Goal: Find contact information: Find contact information

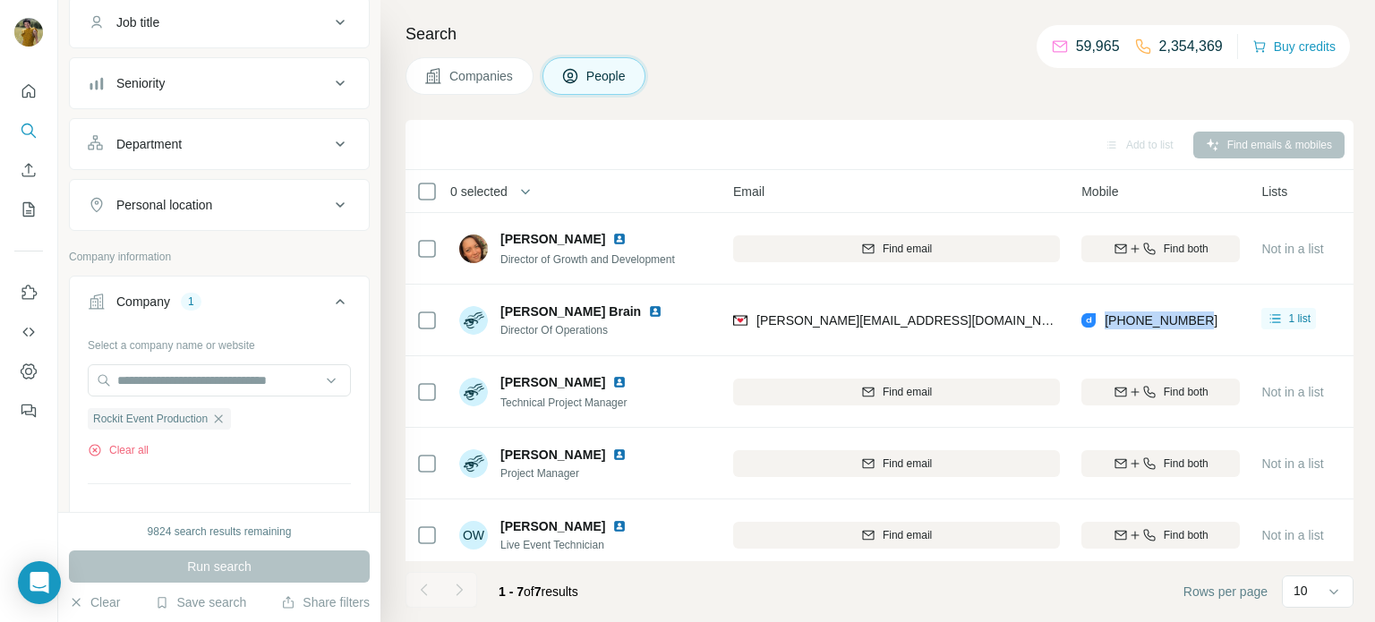
scroll to position [150, 0]
click at [223, 418] on icon "button" at bounding box center [218, 416] width 14 height 14
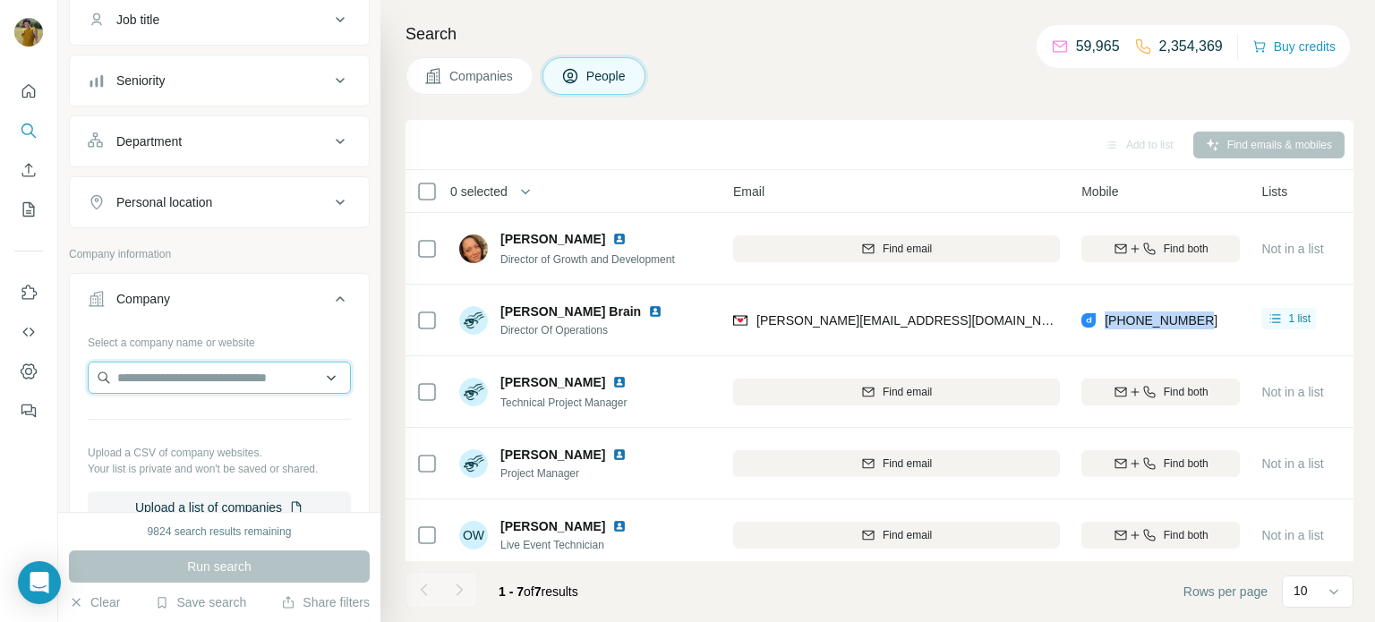
click at [204, 379] on input "text" at bounding box center [219, 378] width 263 height 32
paste input "**********"
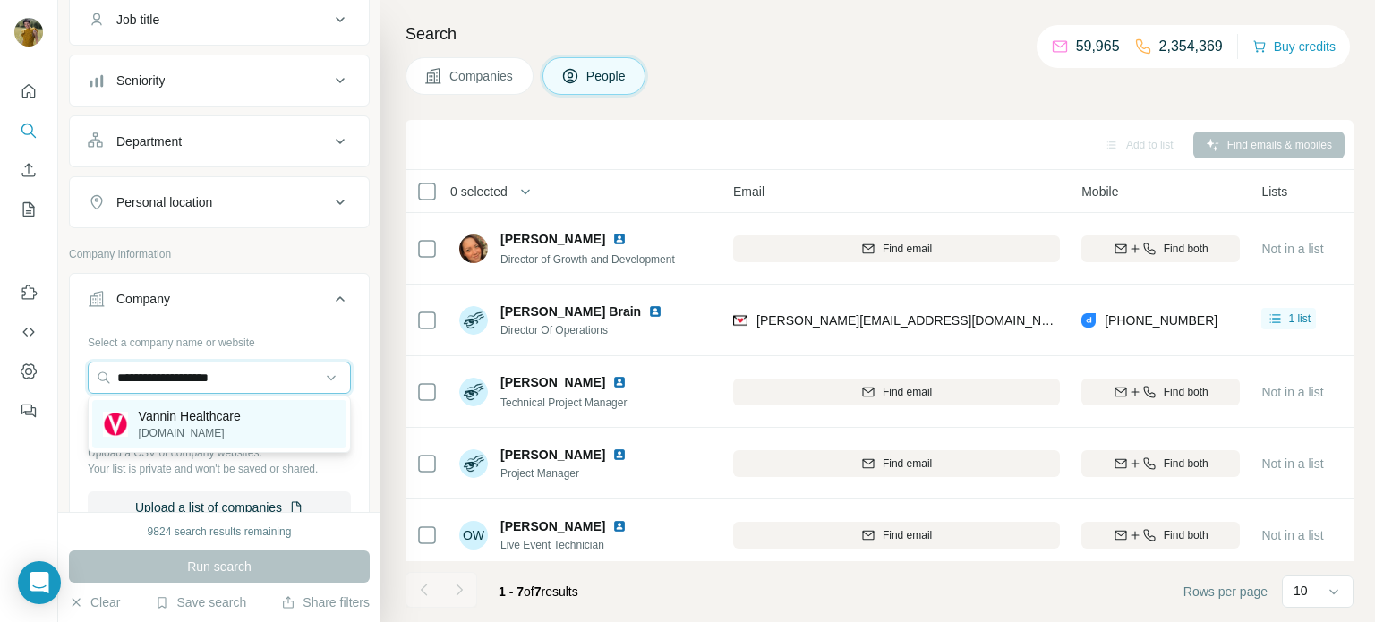
type input "**********"
click at [212, 416] on p "Vannin Healthcare" at bounding box center [190, 416] width 102 height 18
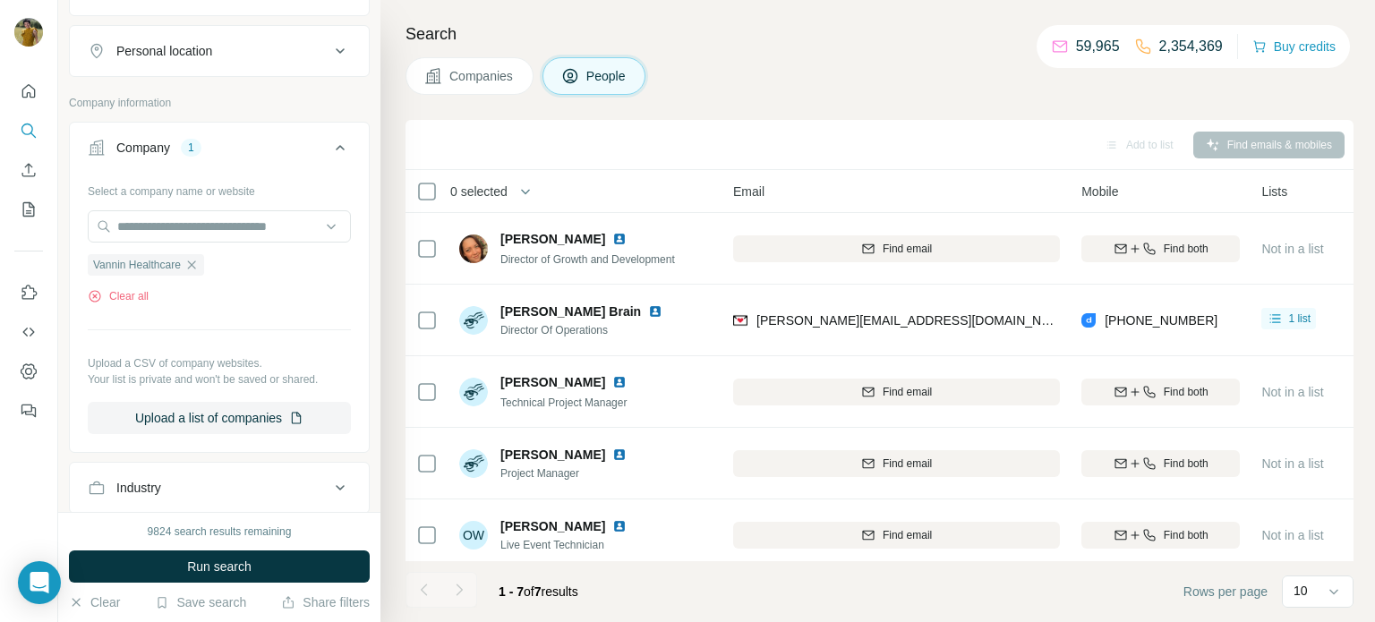
scroll to position [297, 0]
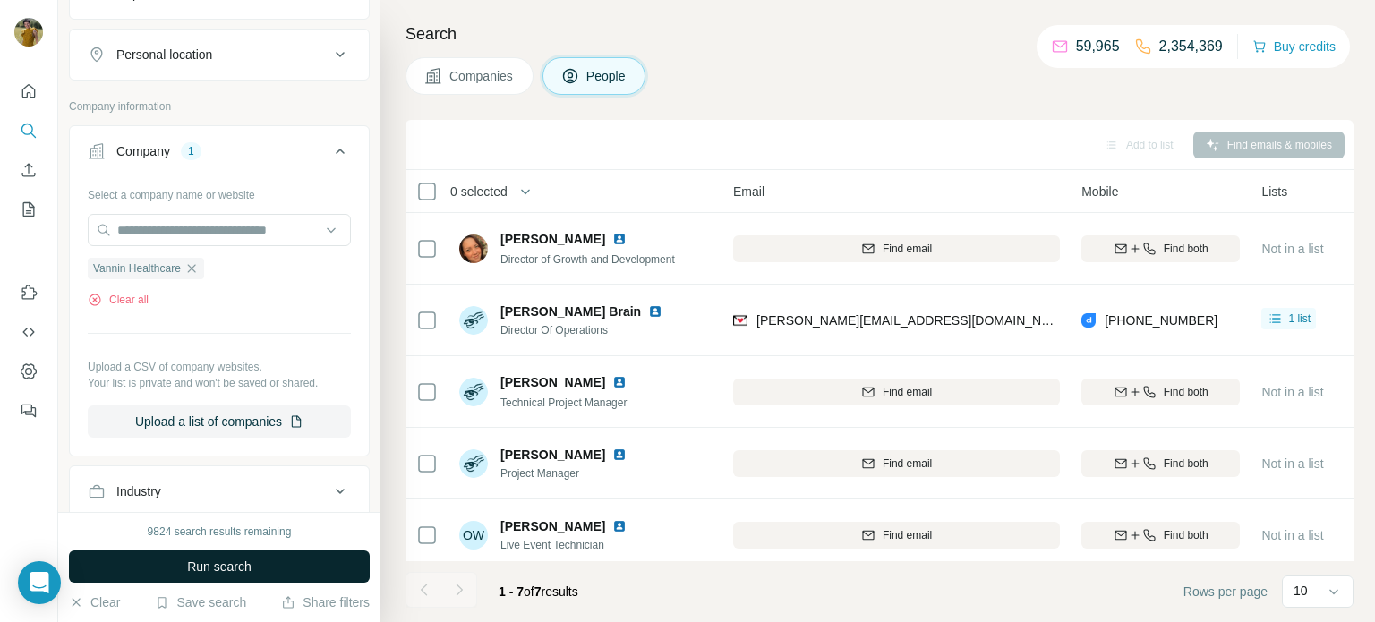
click at [252, 566] on span "Run search" at bounding box center [219, 567] width 64 height 18
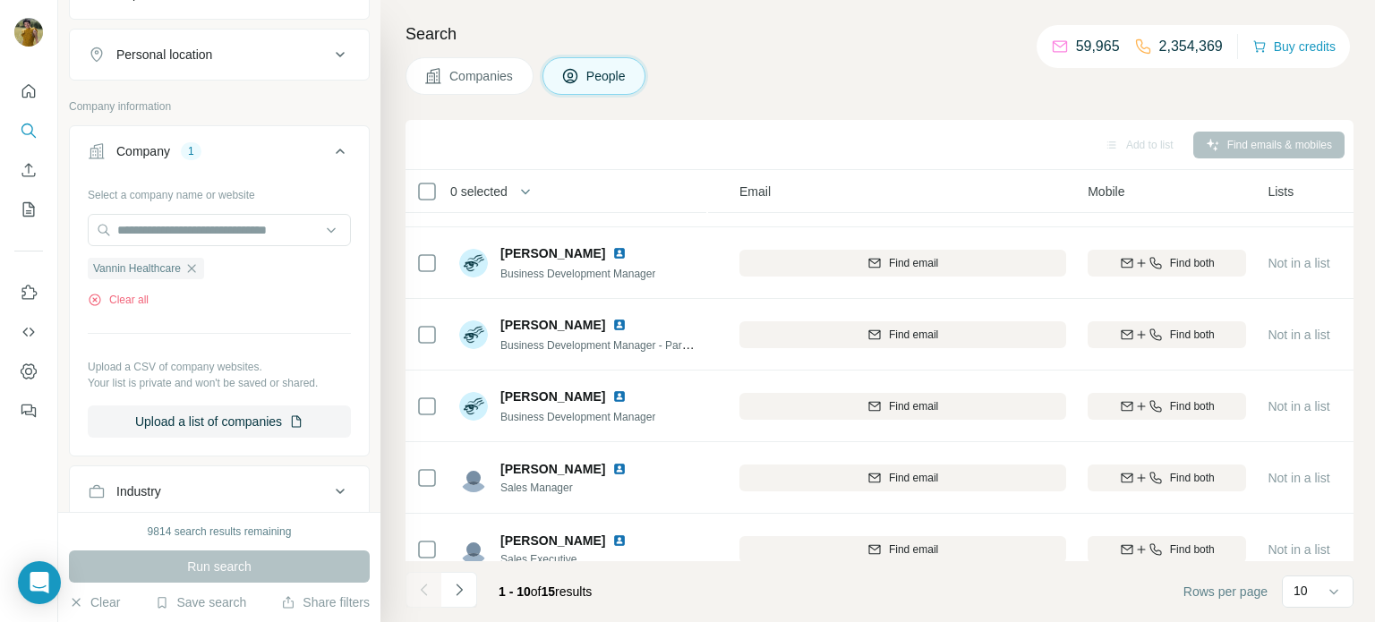
scroll to position [367, 177]
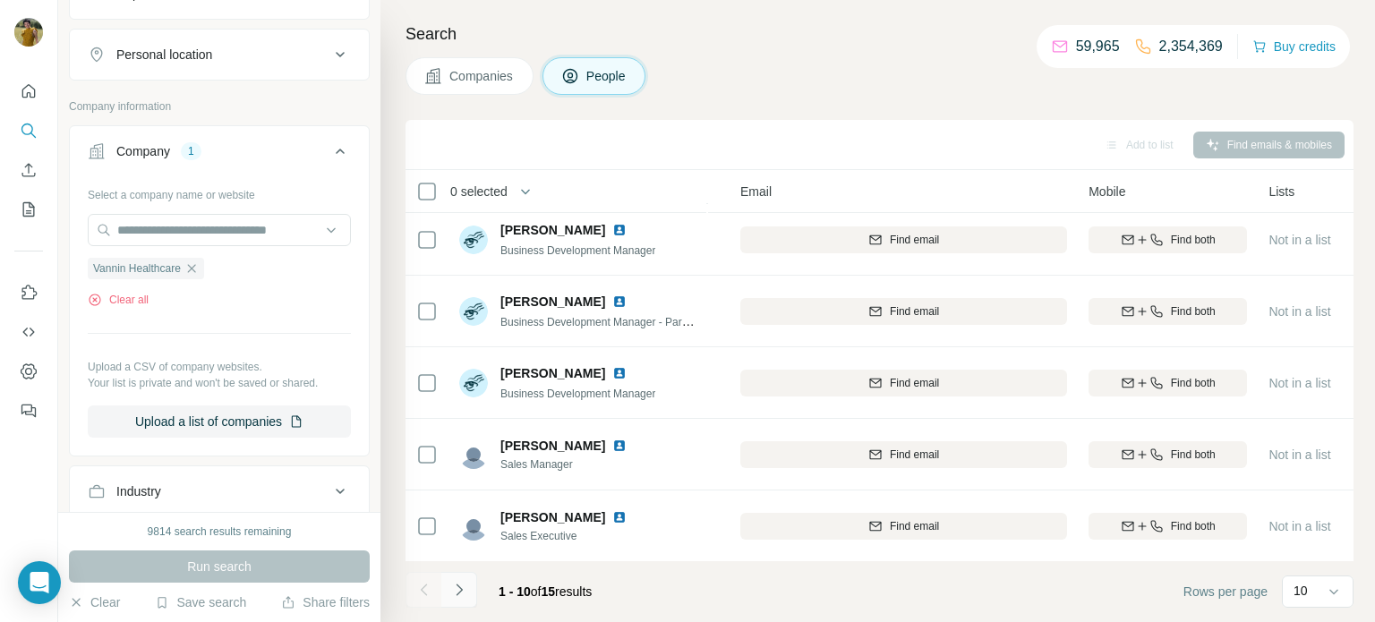
click at [460, 596] on icon "Navigate to next page" at bounding box center [459, 590] width 18 height 18
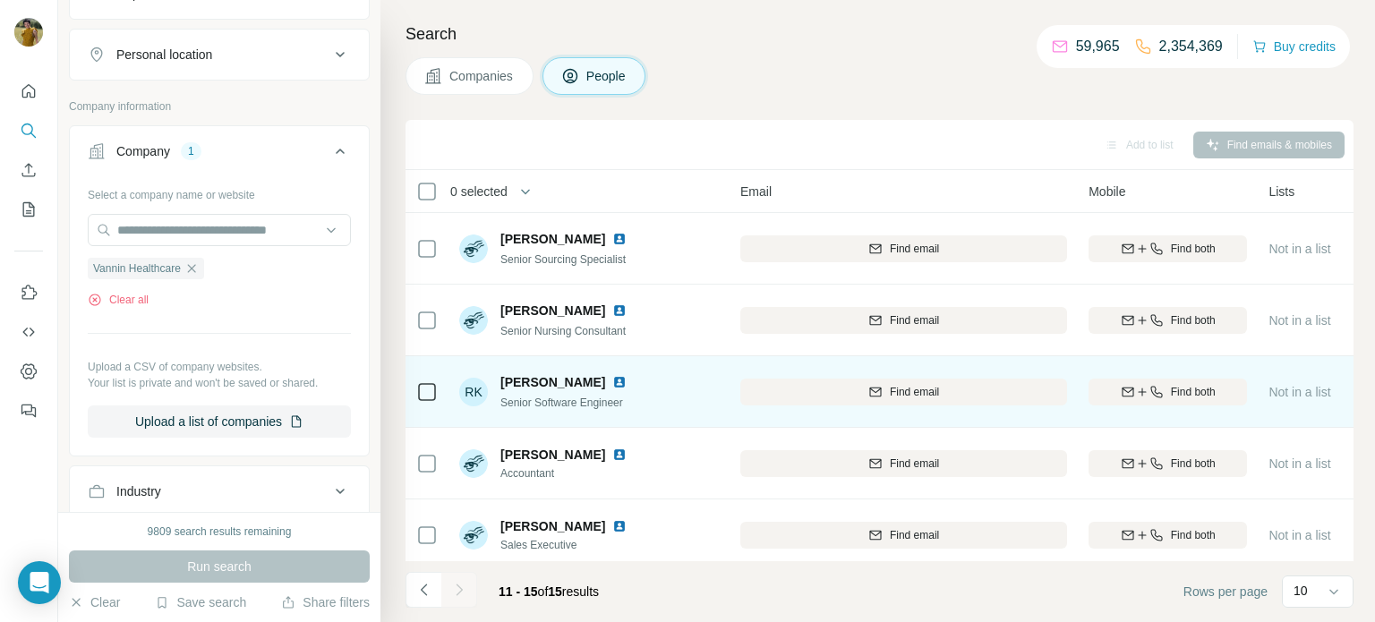
scroll to position [9, 176]
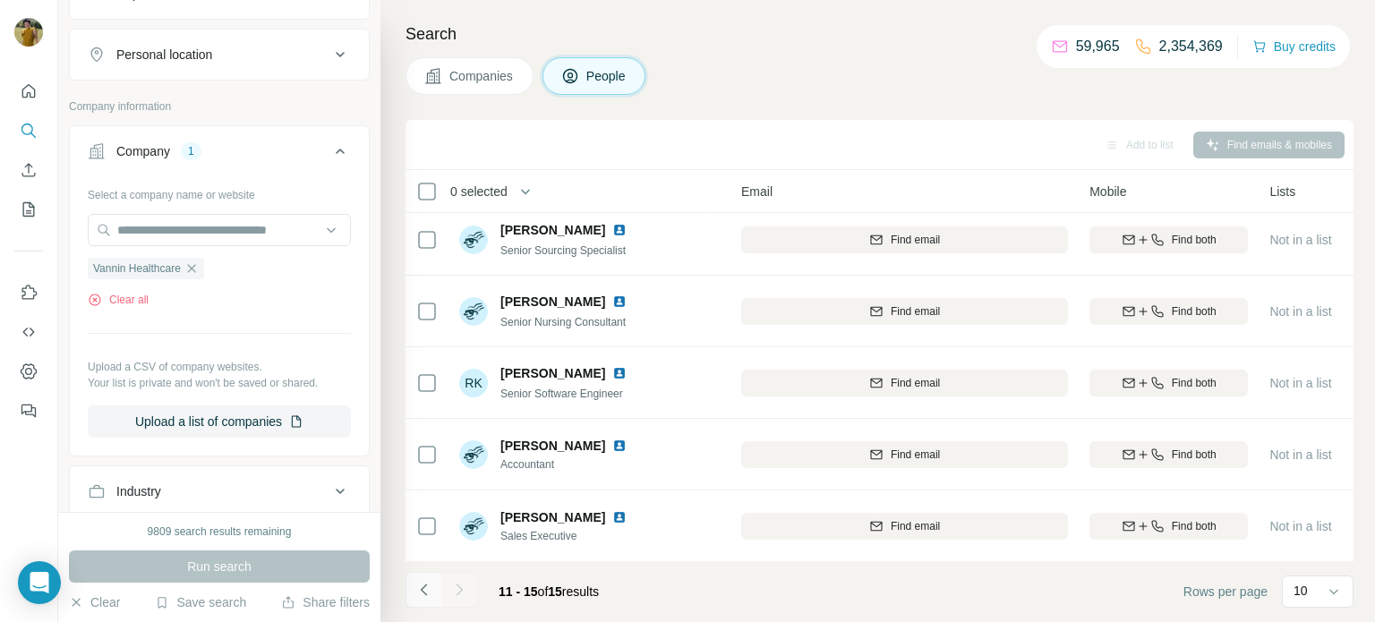
click at [430, 584] on icon "Navigate to previous page" at bounding box center [425, 590] width 18 height 18
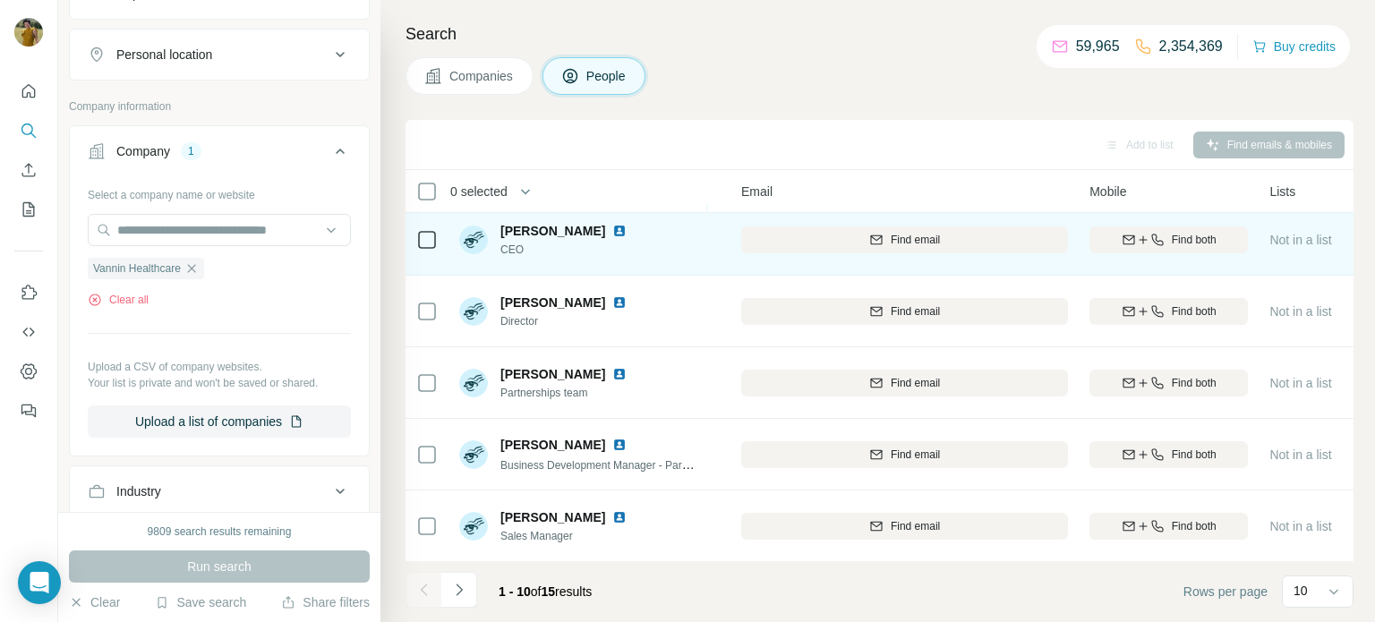
drag, startPoint x: 599, startPoint y: 227, endPoint x: 495, endPoint y: 230, distance: 103.9
click at [495, 230] on div "[PERSON_NAME] CEO" at bounding box center [546, 240] width 175 height 36
copy span "[PERSON_NAME]"
click at [1213, 237] on span "Find both" at bounding box center [1194, 240] width 45 height 16
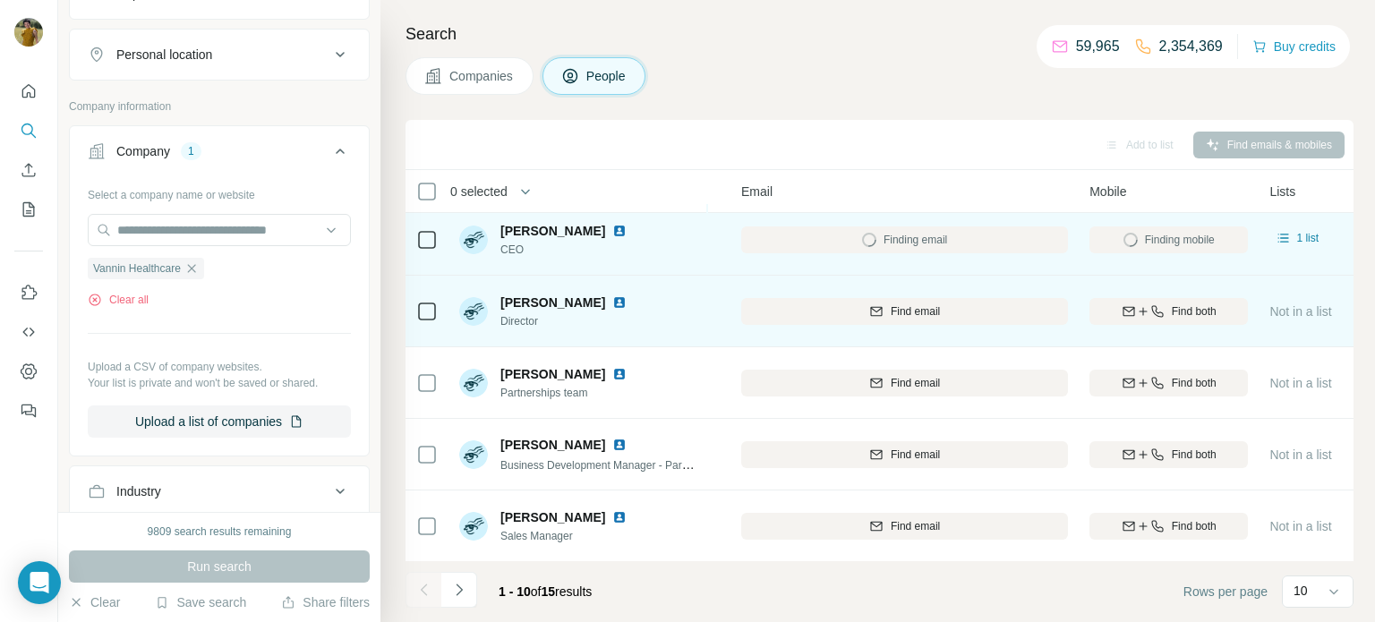
drag, startPoint x: 597, startPoint y: 303, endPoint x: 501, endPoint y: 300, distance: 95.9
click at [501, 300] on div "[PERSON_NAME]" at bounding box center [567, 303] width 133 height 18
copy span "[PERSON_NAME]"
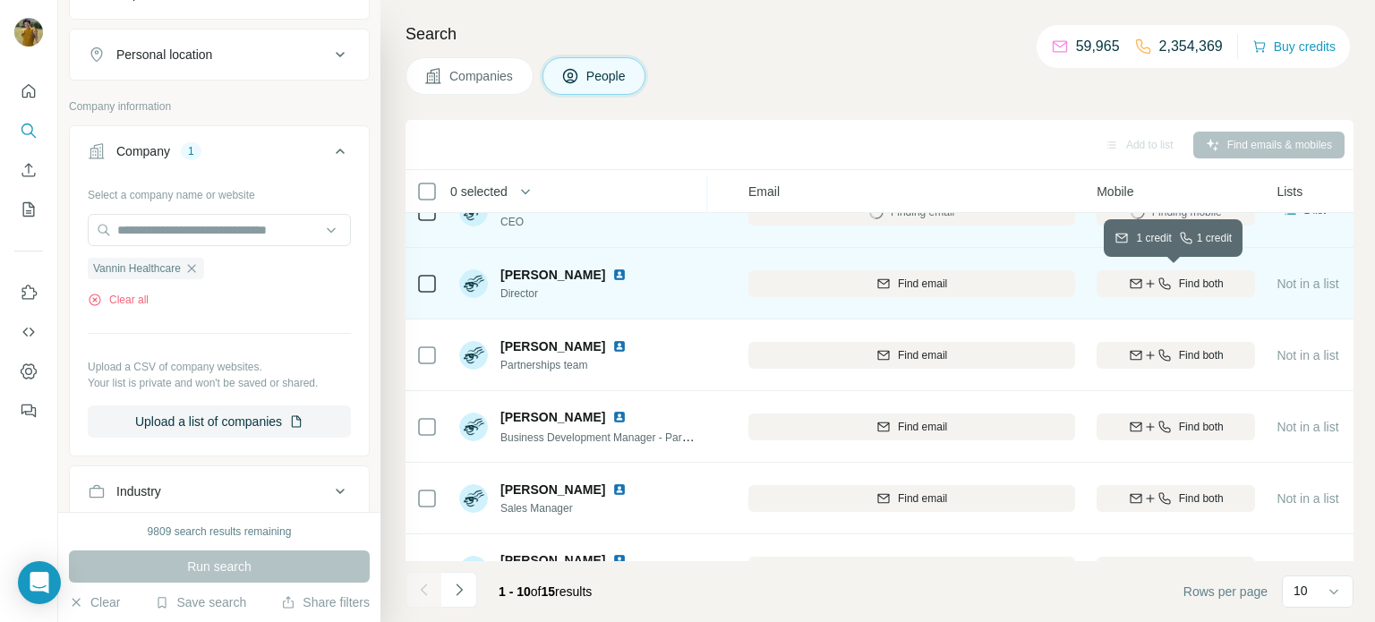
scroll to position [0, 169]
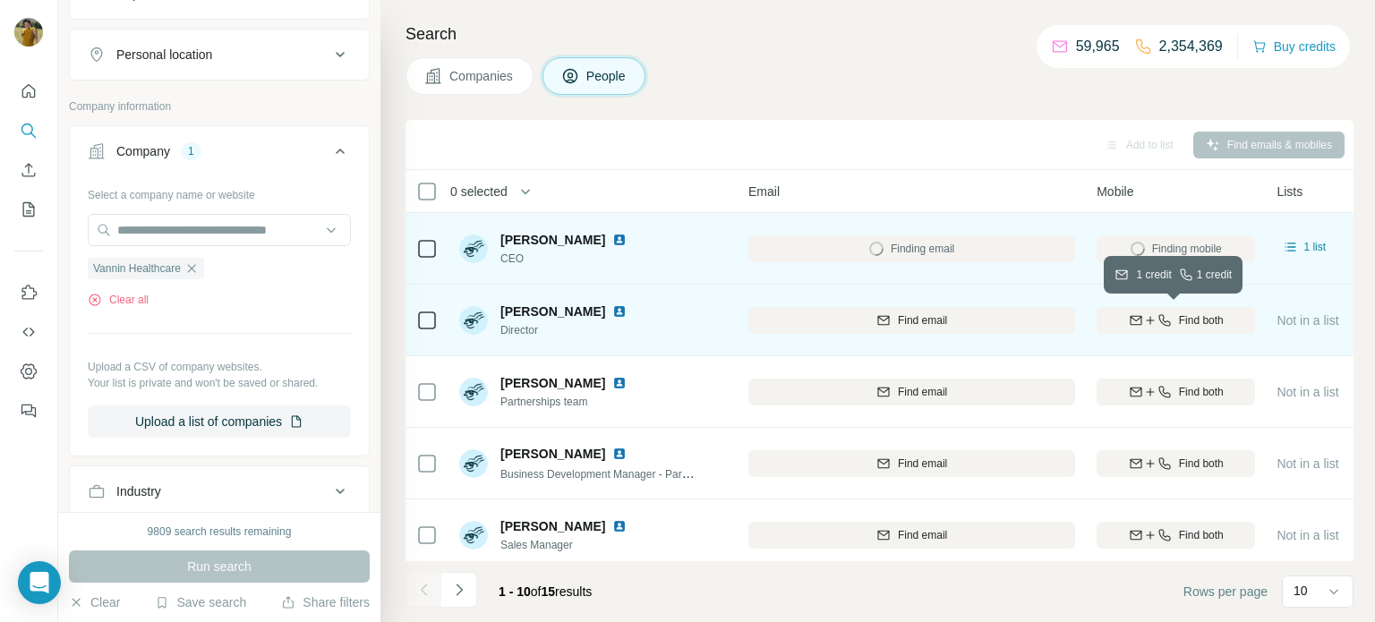
click at [1229, 329] on button "Find both" at bounding box center [1176, 320] width 159 height 27
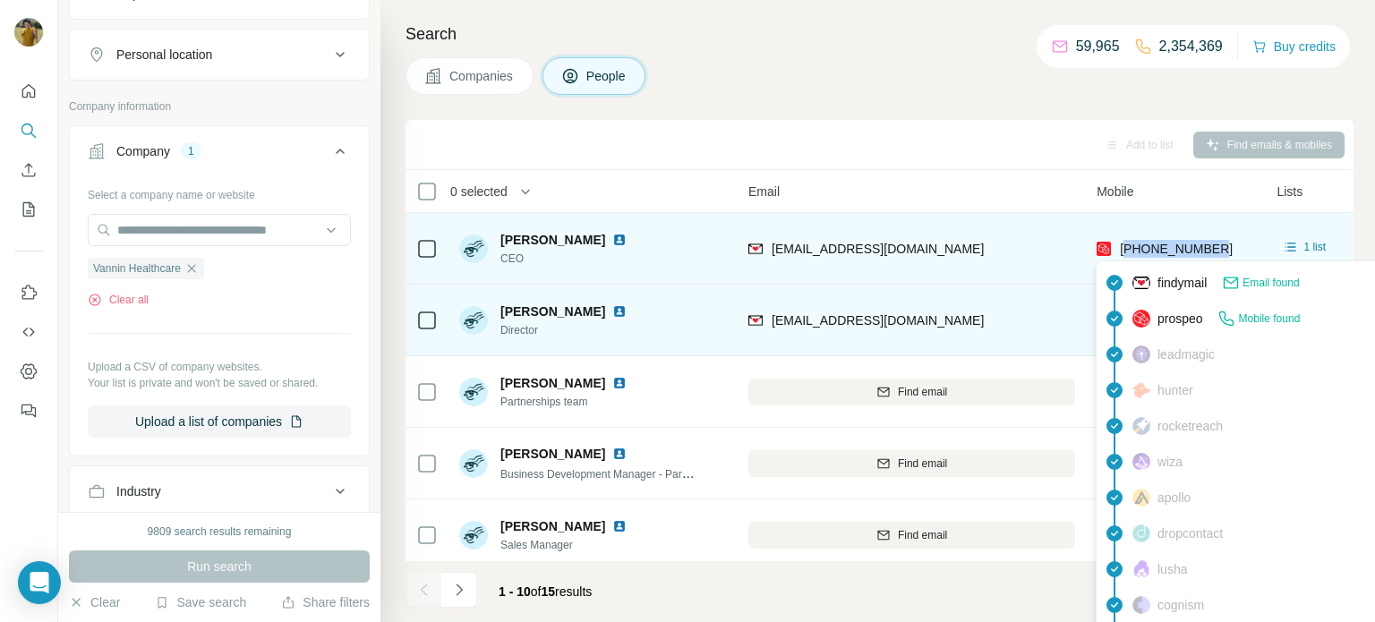
drag, startPoint x: 1229, startPoint y: 246, endPoint x: 1126, endPoint y: 244, distance: 103.9
click at [1126, 244] on div "[PHONE_NUMBER]" at bounding box center [1176, 248] width 159 height 49
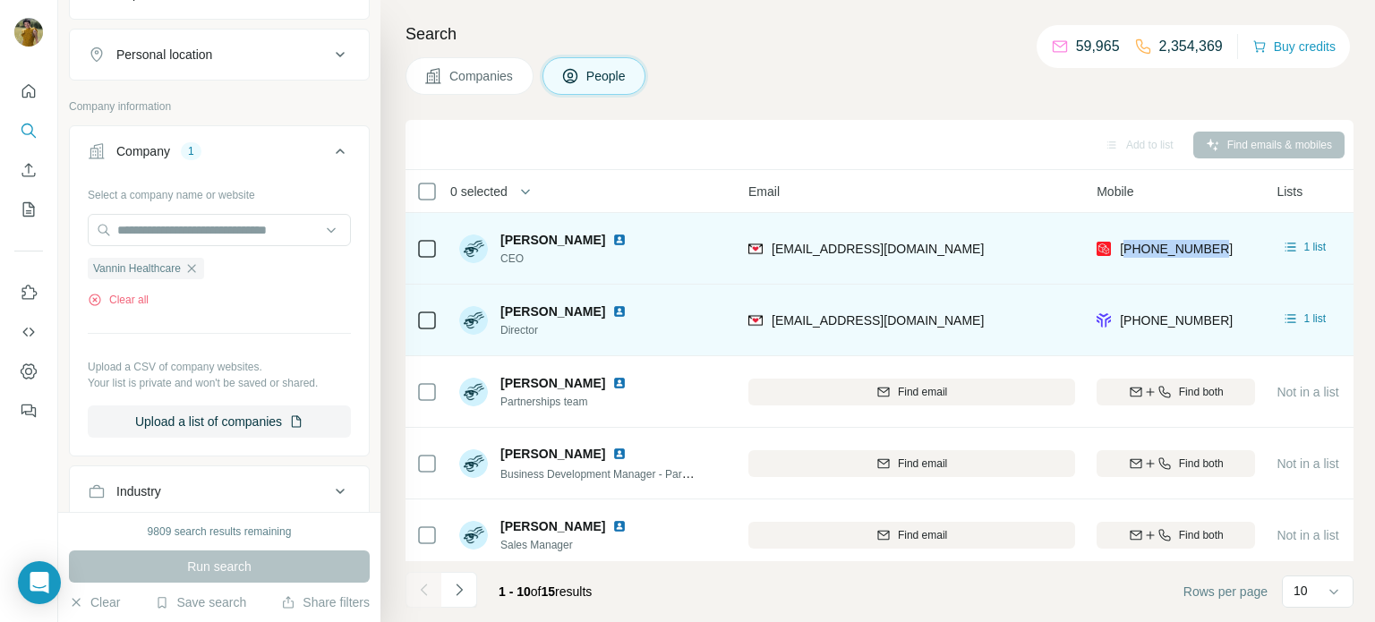
click at [1234, 232] on div "[PHONE_NUMBER]" at bounding box center [1176, 248] width 159 height 49
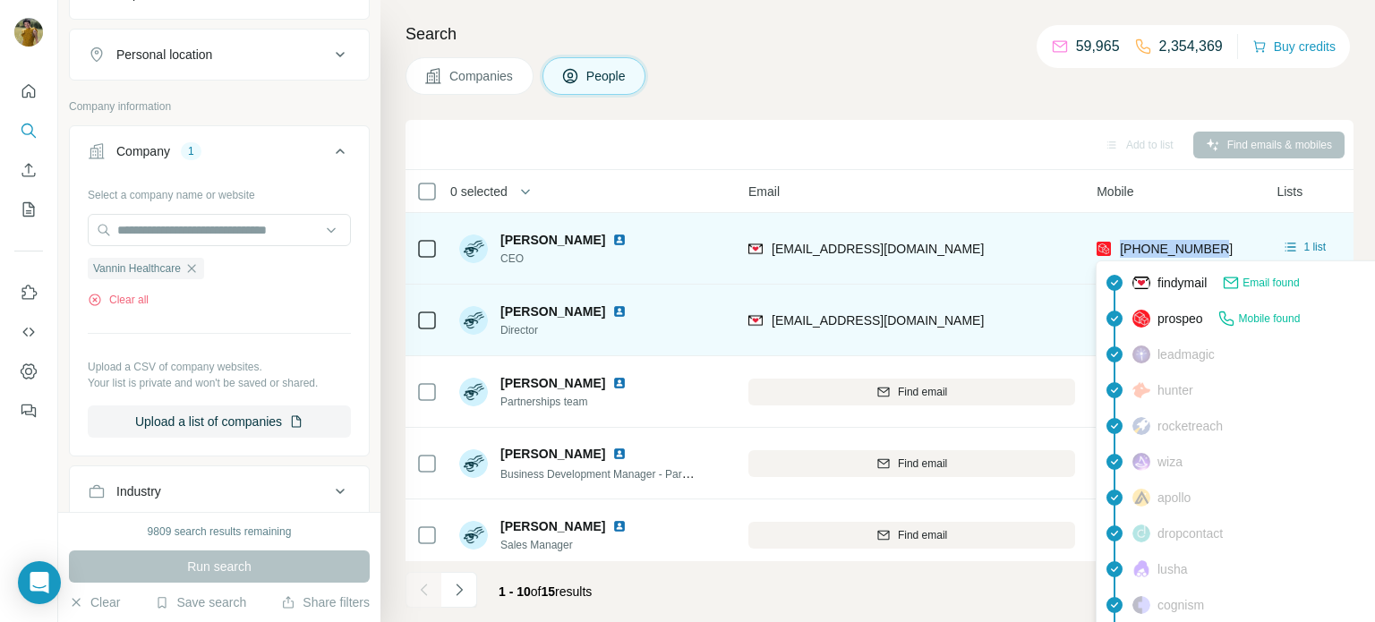
drag, startPoint x: 1235, startPoint y: 244, endPoint x: 1118, endPoint y: 248, distance: 116.5
click at [1118, 248] on div "[PHONE_NUMBER]" at bounding box center [1176, 248] width 159 height 49
copy span "[PHONE_NUMBER]"
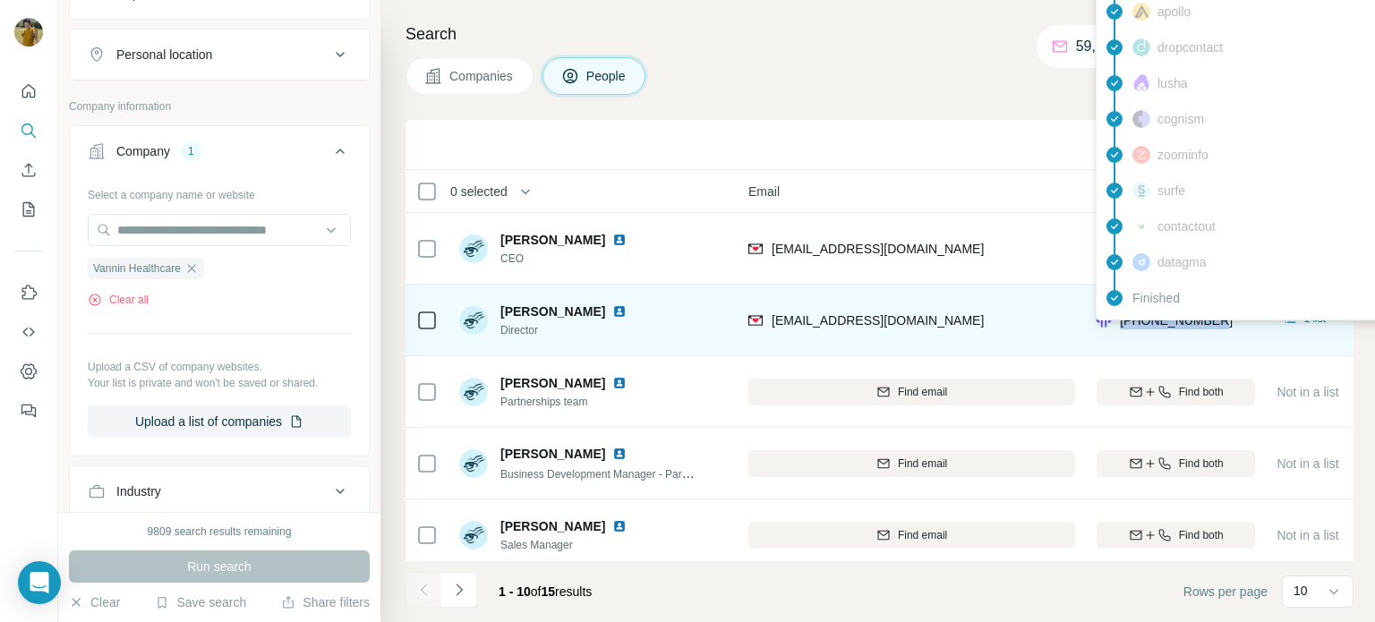
drag, startPoint x: 1228, startPoint y: 318, endPoint x: 1117, endPoint y: 329, distance: 111.6
click at [1117, 329] on div "[PHONE_NUMBER]" at bounding box center [1176, 320] width 159 height 49
copy span "[PHONE_NUMBER]"
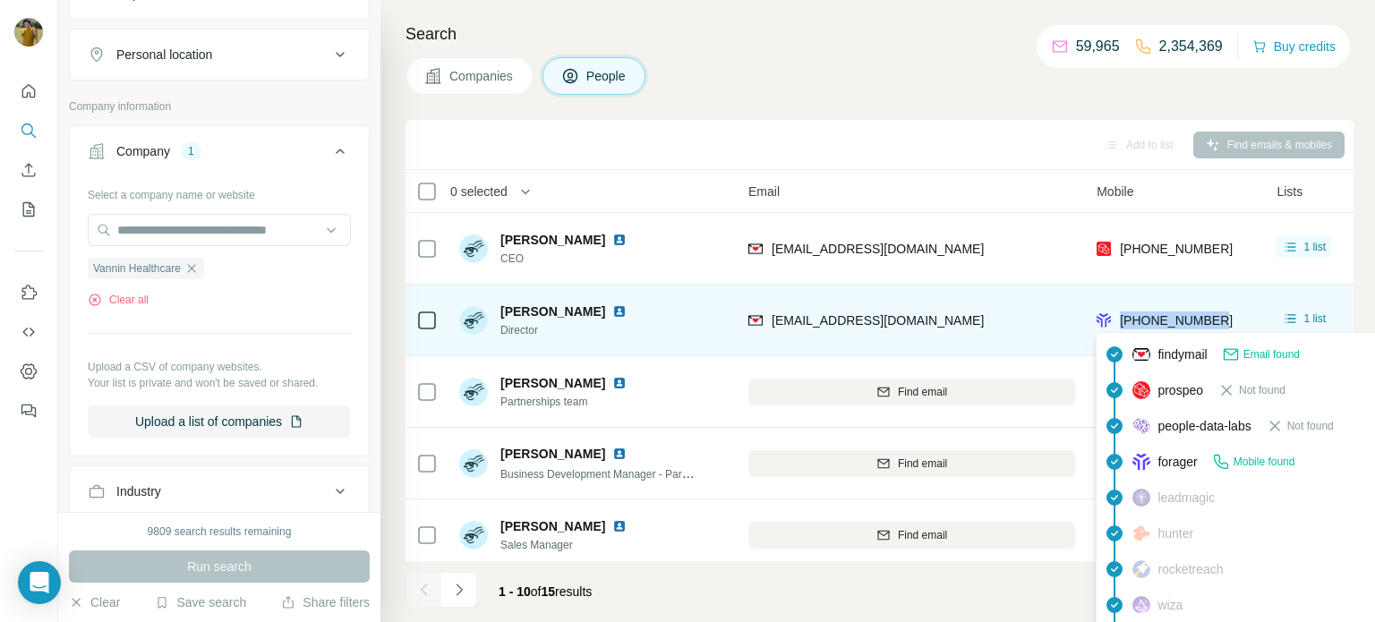
copy span "[PHONE_NUMBER]"
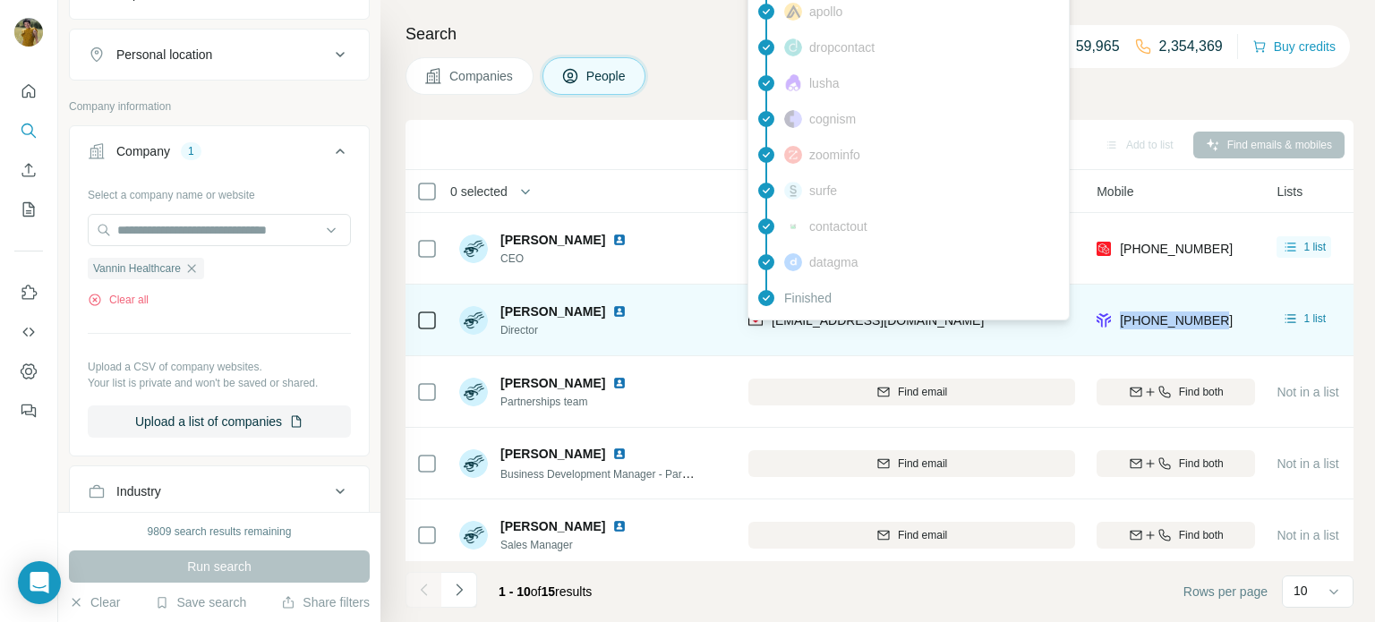
drag, startPoint x: 967, startPoint y: 321, endPoint x: 767, endPoint y: 324, distance: 199.7
click at [767, 324] on div "[EMAIL_ADDRESS][DOMAIN_NAME]" at bounding box center [912, 320] width 327 height 49
copy span "[EMAIL_ADDRESS][DOMAIN_NAME]"
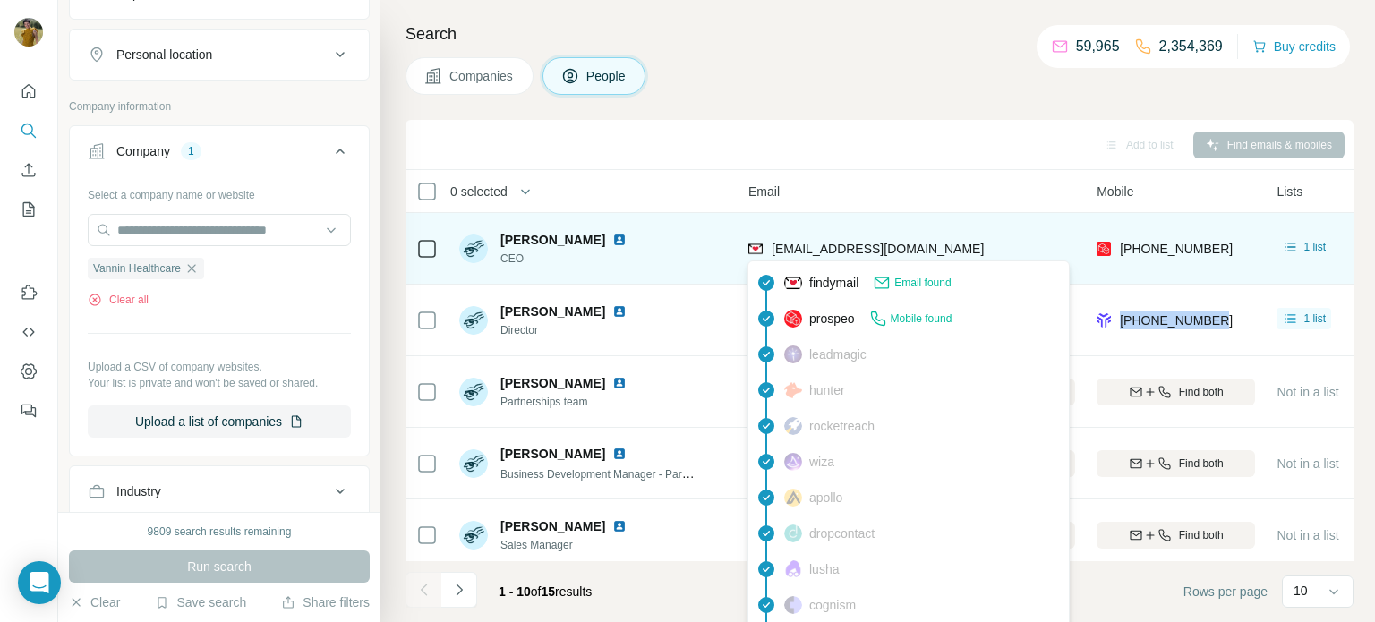
drag, startPoint x: 981, startPoint y: 249, endPoint x: 767, endPoint y: 251, distance: 214.9
click at [767, 251] on div "[EMAIL_ADDRESS][DOMAIN_NAME]" at bounding box center [912, 248] width 327 height 49
copy span "[EMAIL_ADDRESS][DOMAIN_NAME]"
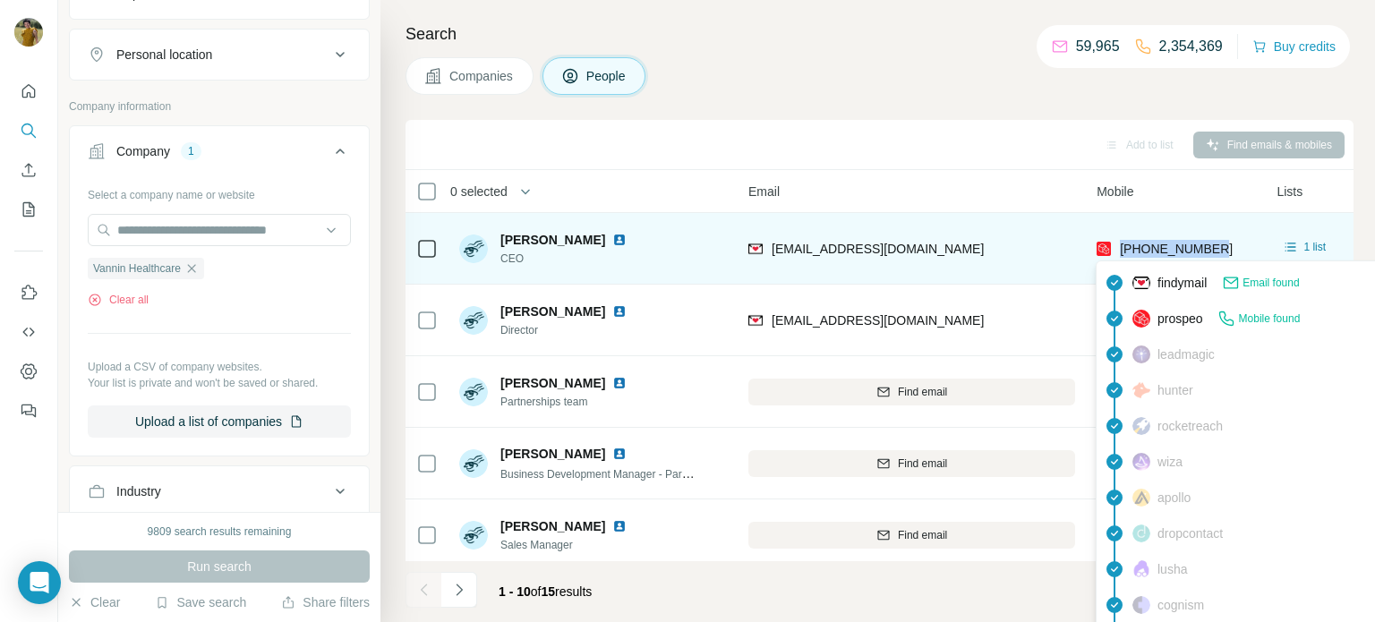
drag, startPoint x: 1246, startPoint y: 243, endPoint x: 1119, endPoint y: 250, distance: 126.5
click at [1119, 250] on div "[PHONE_NUMBER]" at bounding box center [1176, 248] width 159 height 49
copy span "[PHONE_NUMBER]"
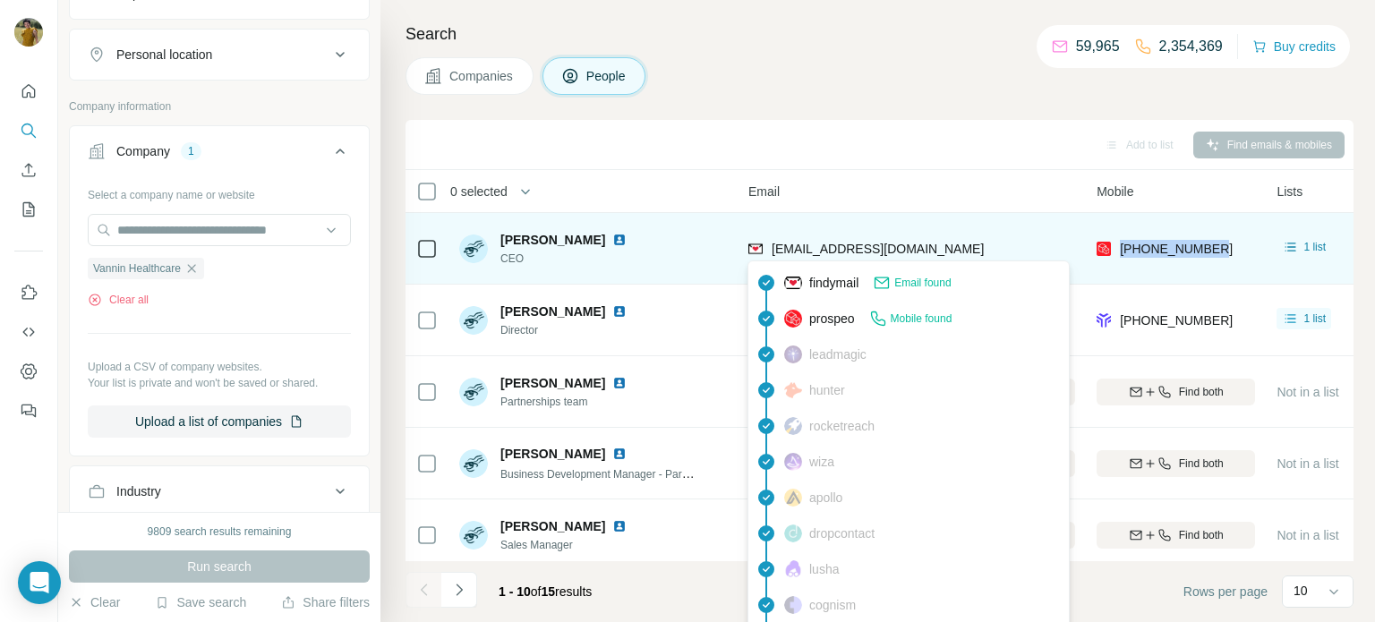
drag, startPoint x: 1016, startPoint y: 250, endPoint x: 767, endPoint y: 241, distance: 249.1
click at [767, 241] on div "[EMAIL_ADDRESS][DOMAIN_NAME]" at bounding box center [912, 248] width 327 height 49
copy span "[EMAIL_ADDRESS][DOMAIN_NAME]"
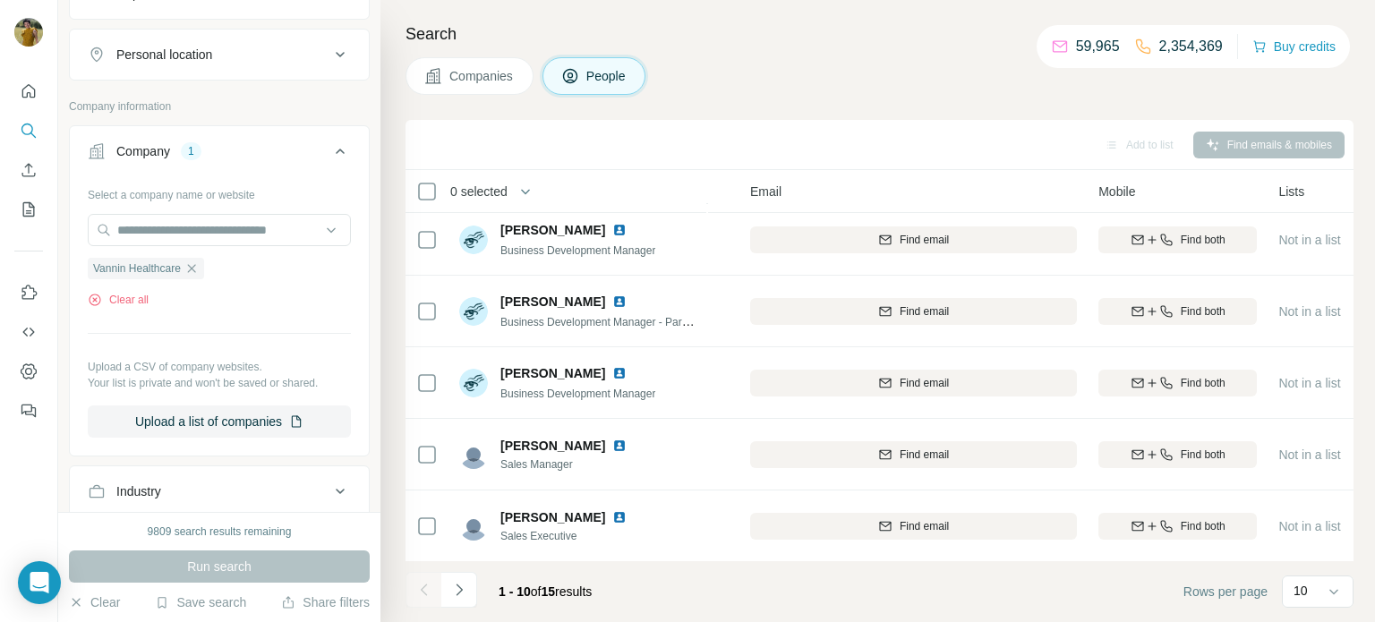
scroll to position [0, 167]
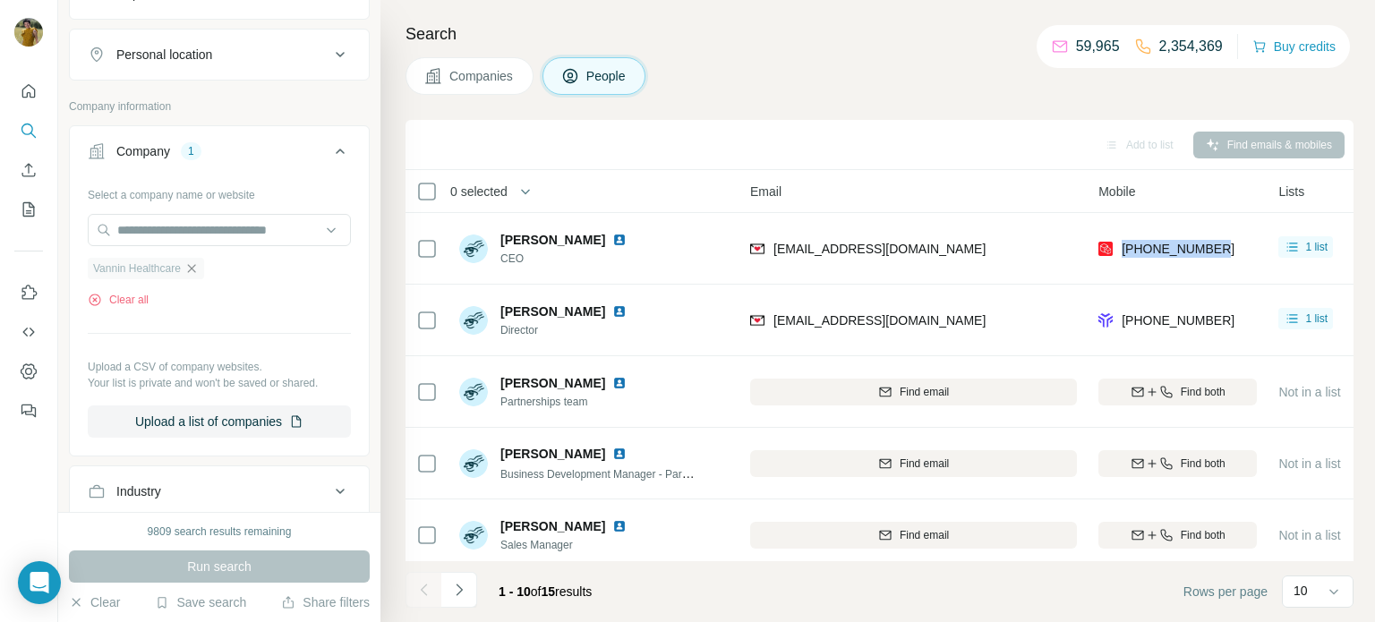
click at [199, 264] on icon "button" at bounding box center [191, 268] width 14 height 14
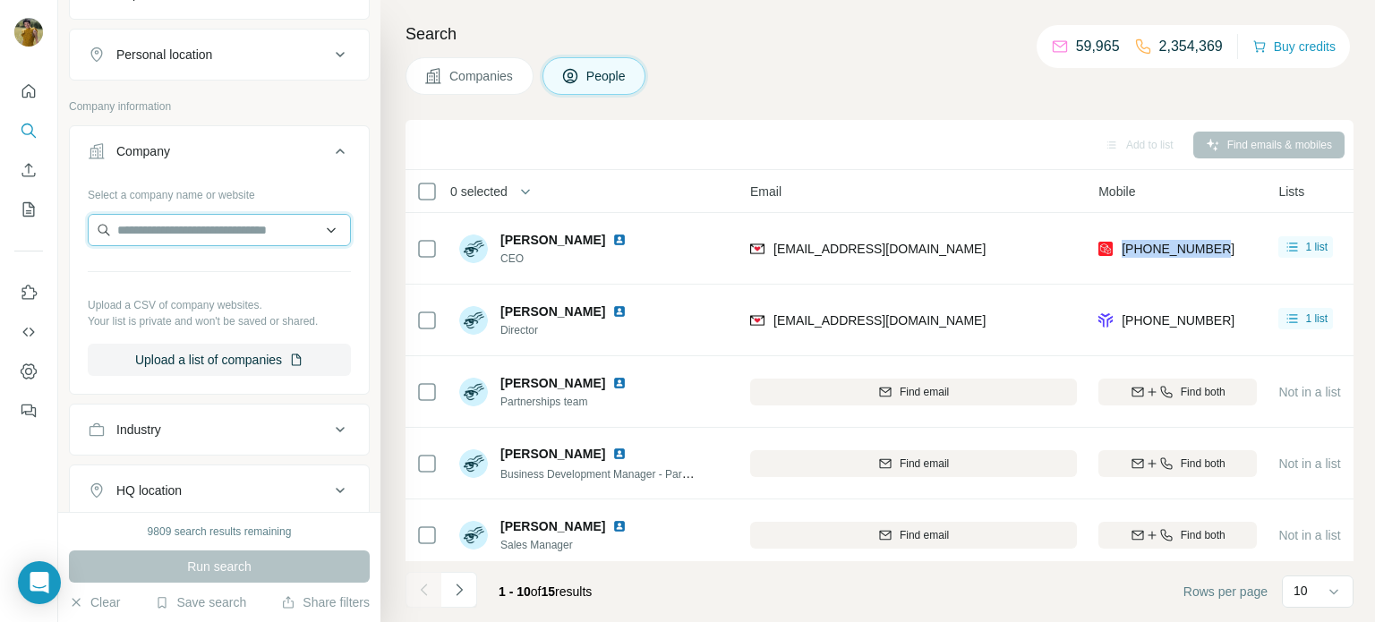
click at [194, 225] on input "text" at bounding box center [219, 230] width 263 height 32
paste input "**********"
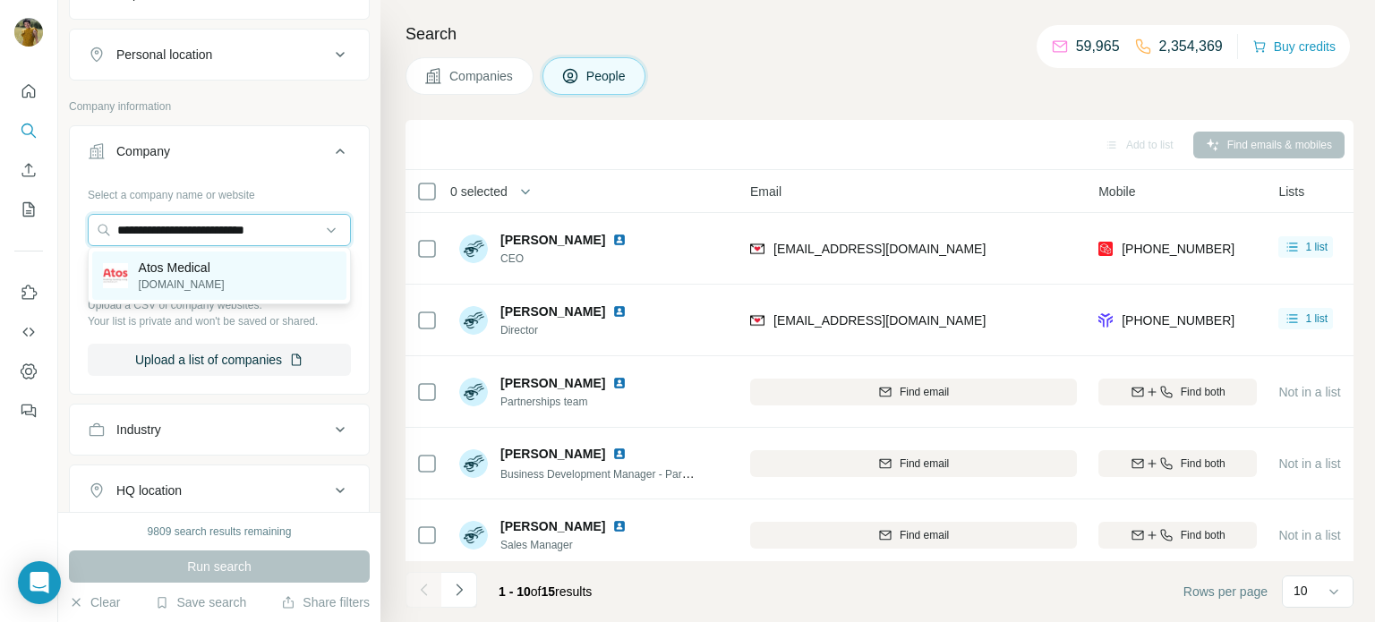
type input "**********"
click at [204, 269] on p "Atos Medical" at bounding box center [182, 268] width 86 height 18
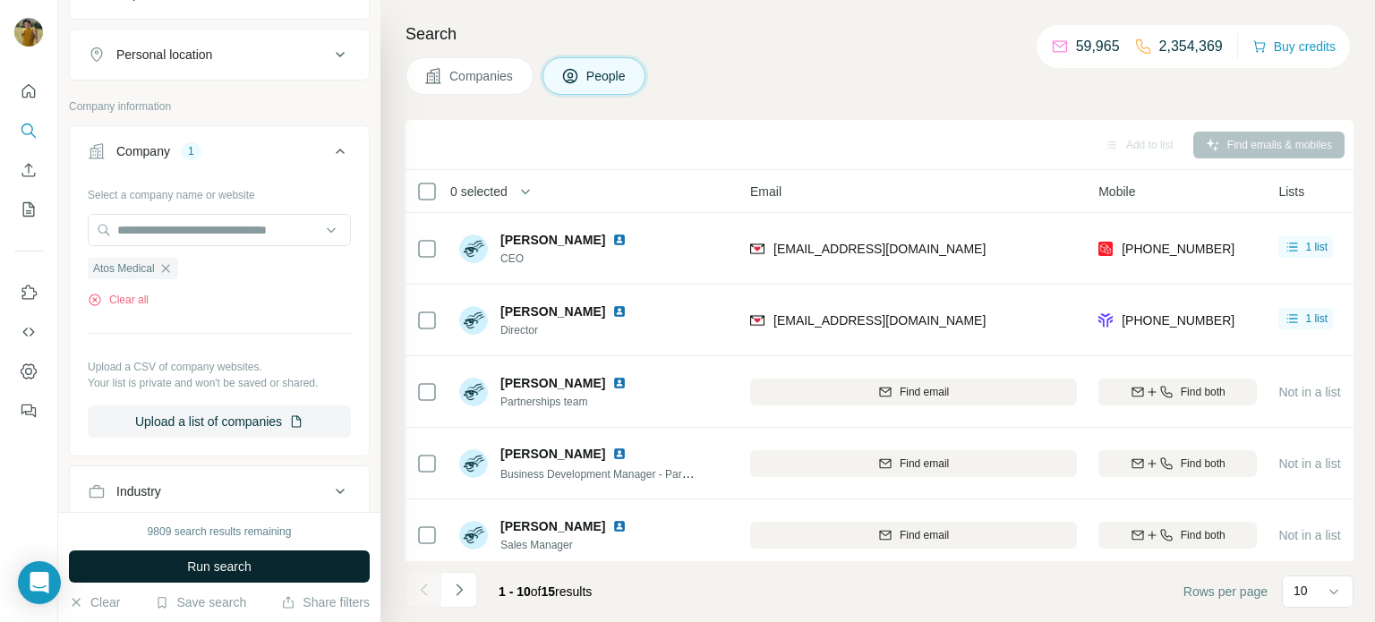
click at [209, 569] on span "Run search" at bounding box center [219, 567] width 64 height 18
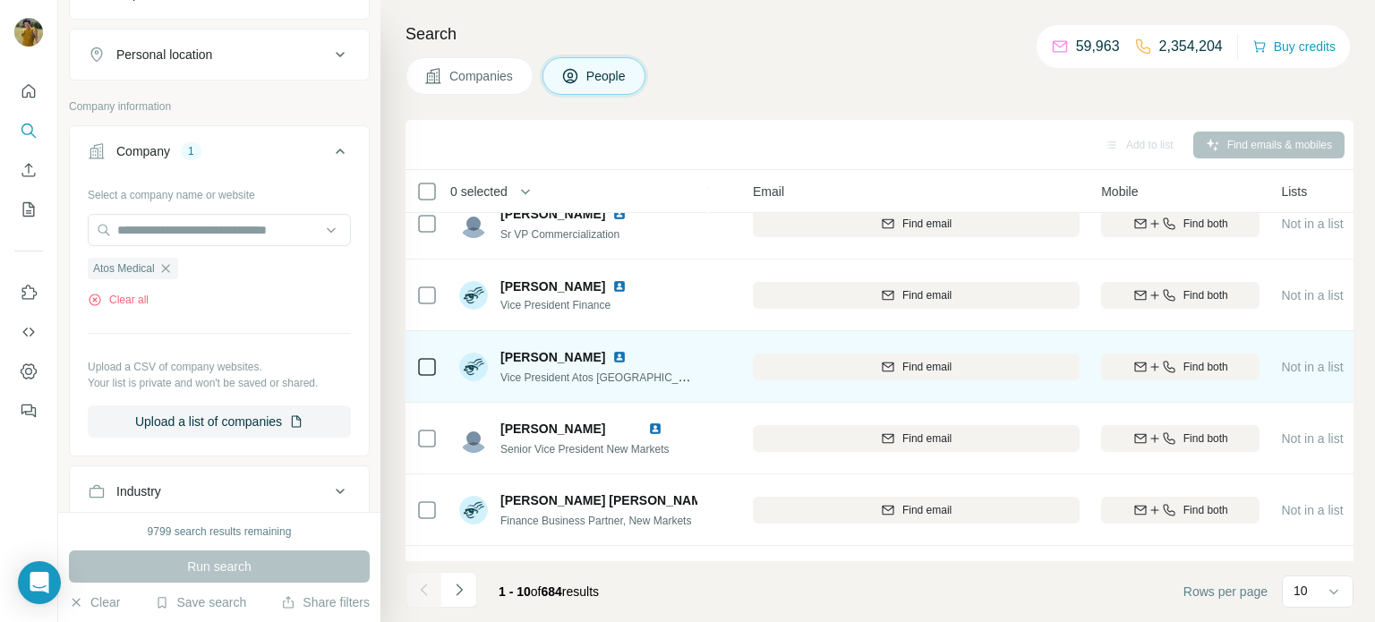
scroll to position [367, 165]
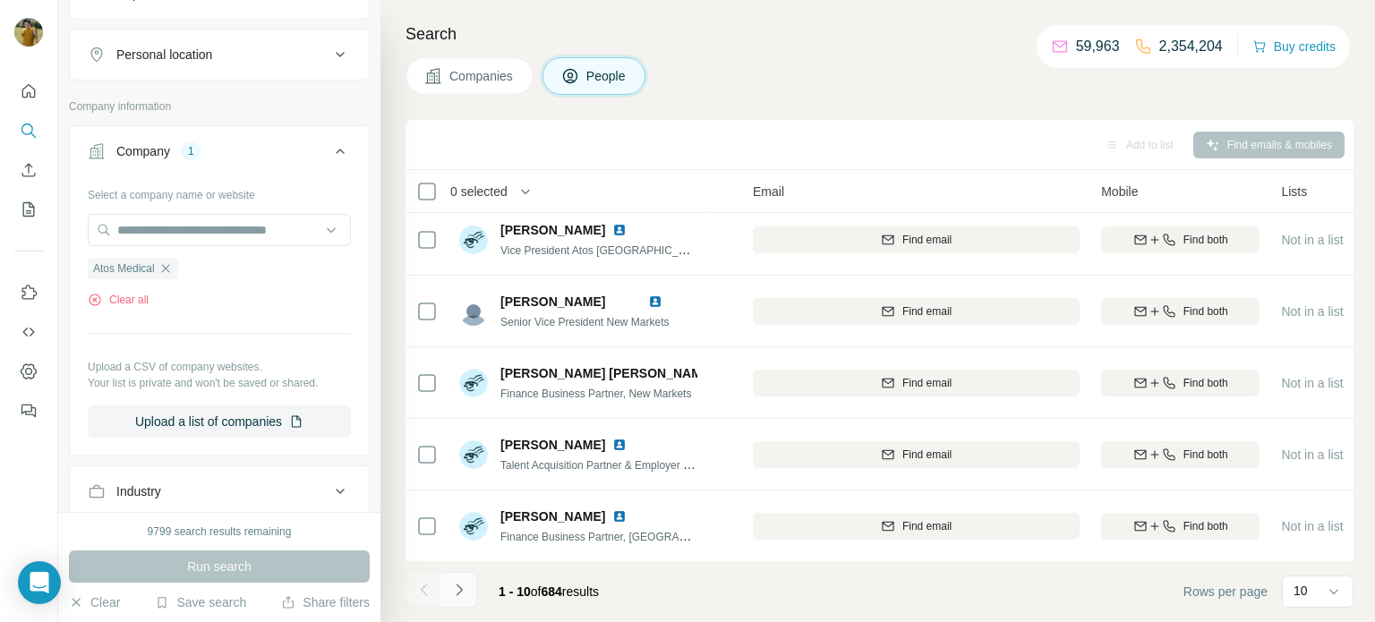
click at [459, 591] on icon "Navigate to next page" at bounding box center [459, 590] width 18 height 18
click at [468, 595] on button "Navigate to next page" at bounding box center [459, 590] width 36 height 36
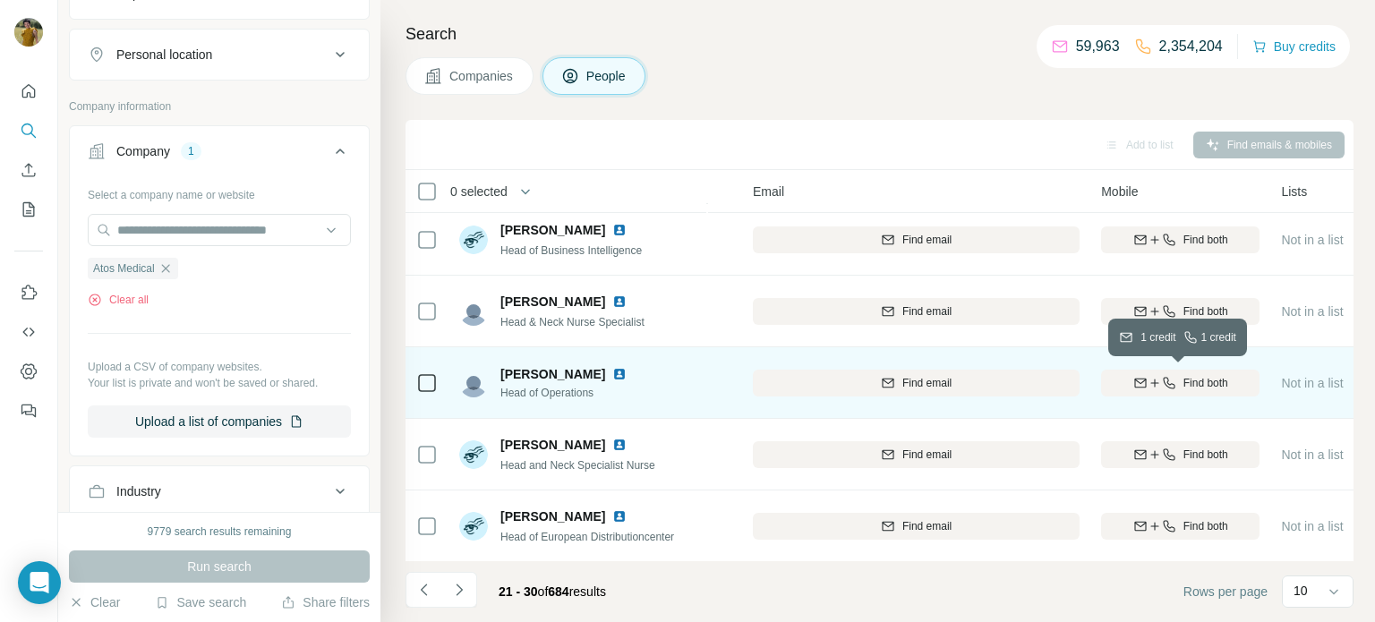
click at [1174, 382] on div "Find both" at bounding box center [1180, 383] width 159 height 16
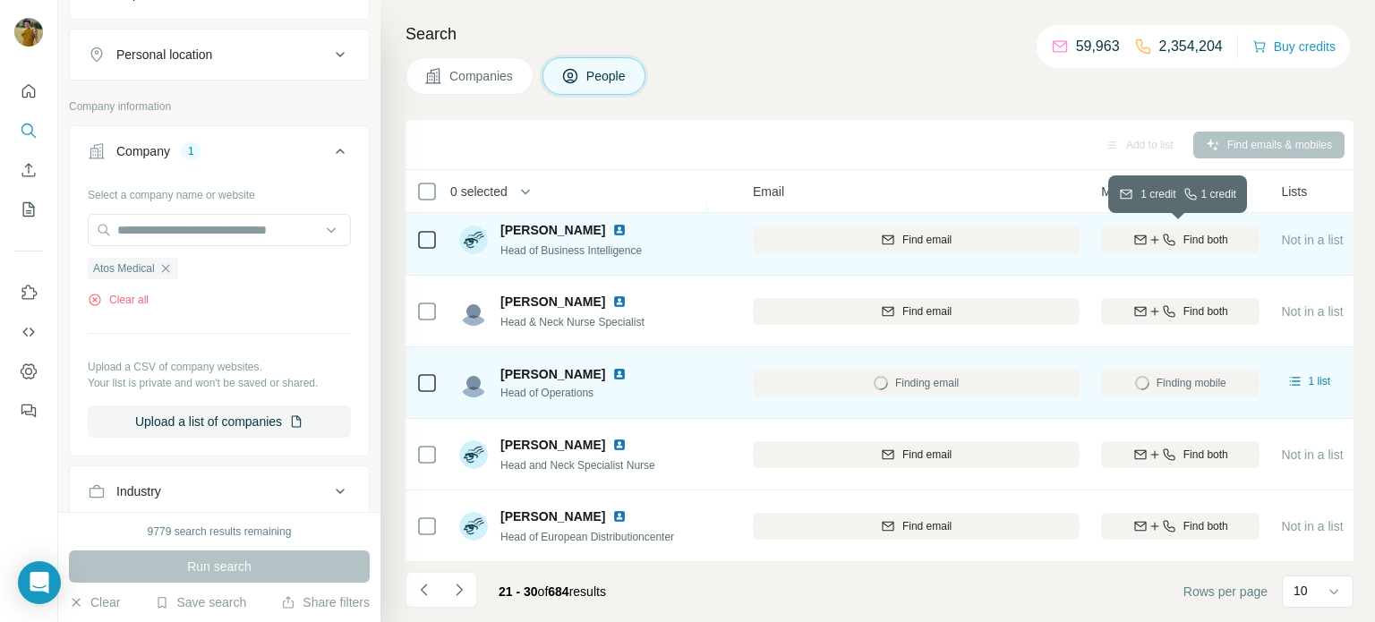
click at [1184, 238] on span "Find both" at bounding box center [1206, 240] width 45 height 16
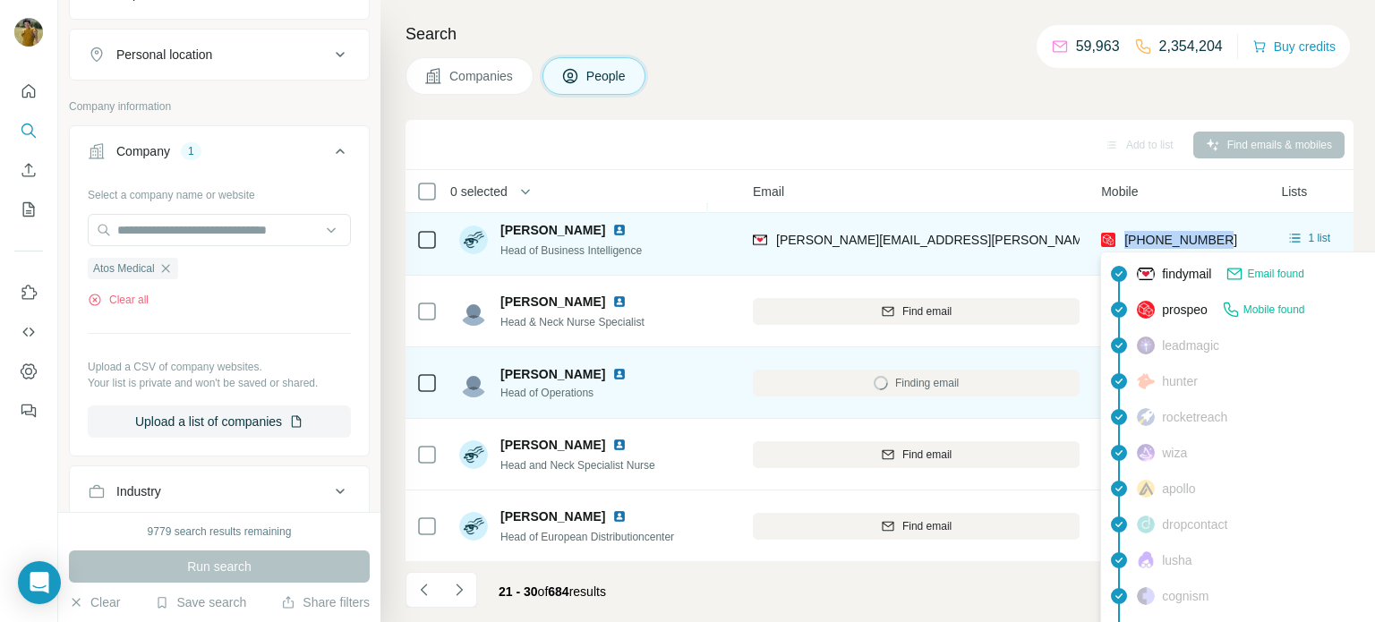
drag, startPoint x: 1229, startPoint y: 241, endPoint x: 1123, endPoint y: 243, distance: 105.7
click at [1123, 243] on div "[PHONE_NUMBER]" at bounding box center [1180, 239] width 159 height 49
copy span "[PHONE_NUMBER]"
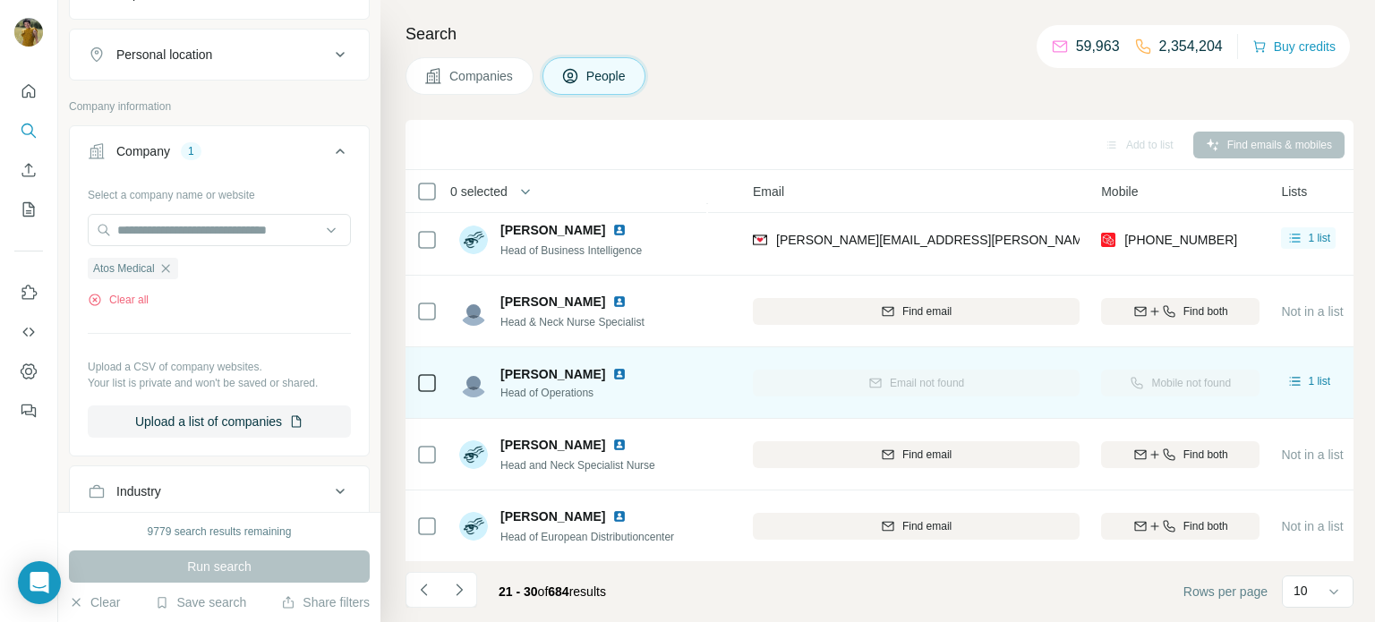
click at [581, 375] on span "[PERSON_NAME]" at bounding box center [553, 374] width 105 height 18
click at [613, 373] on img at bounding box center [620, 374] width 14 height 14
